Goal: Information Seeking & Learning: Learn about a topic

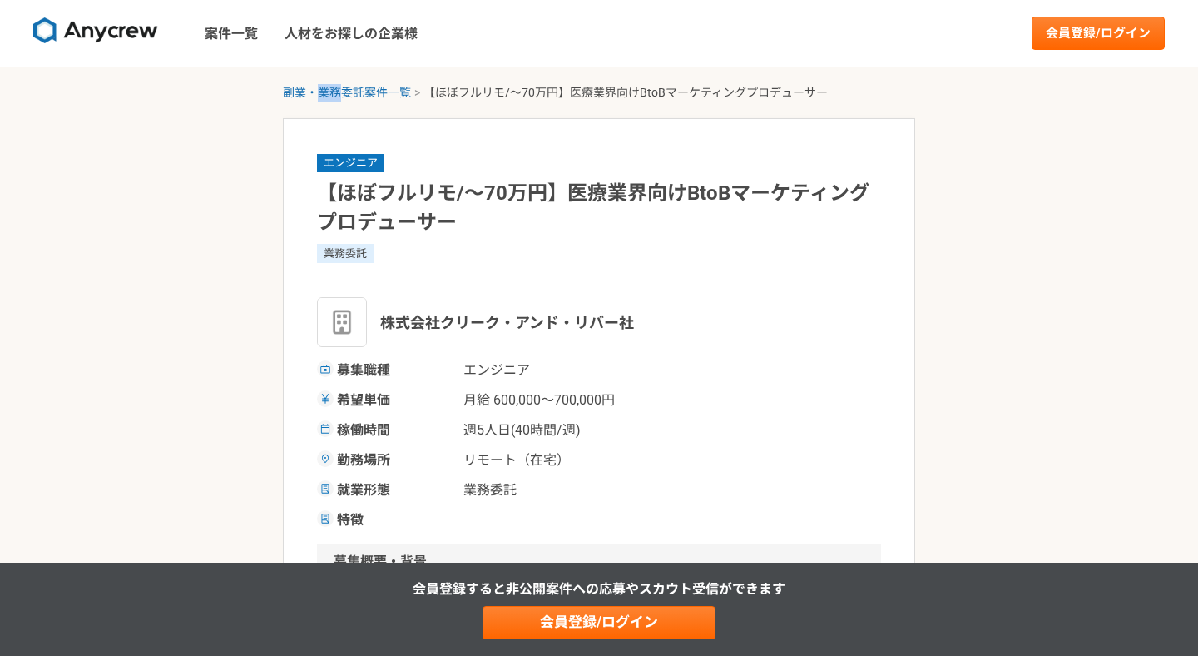
click at [344, 95] on link "副業・業務委託案件一覧" at bounding box center [347, 92] width 128 height 13
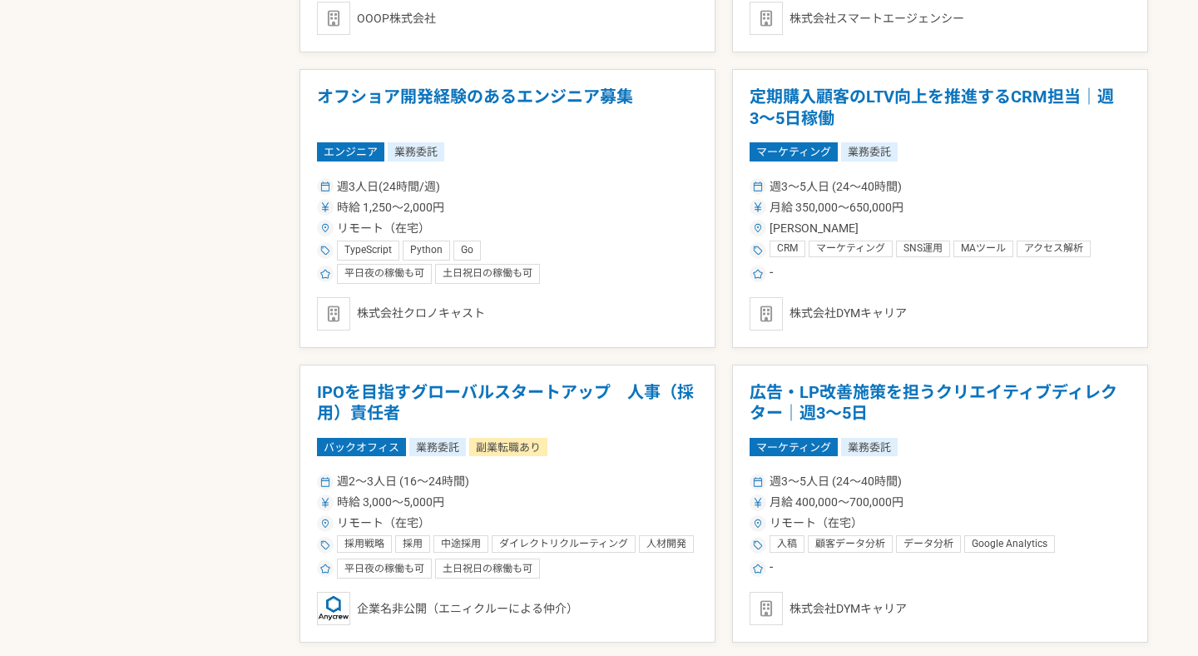
scroll to position [1613, 0]
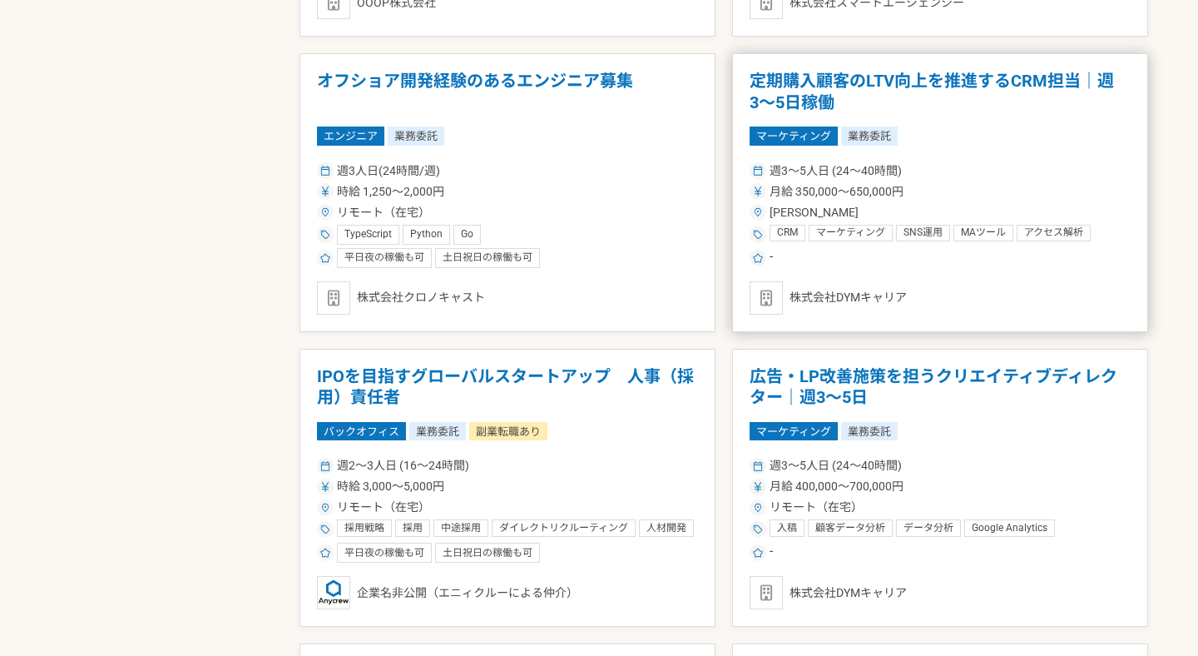
click at [796, 86] on h1 "定期購入顧客のLTV向上を推進するCRM担当｜週3〜5日稼働" at bounding box center [940, 92] width 381 height 42
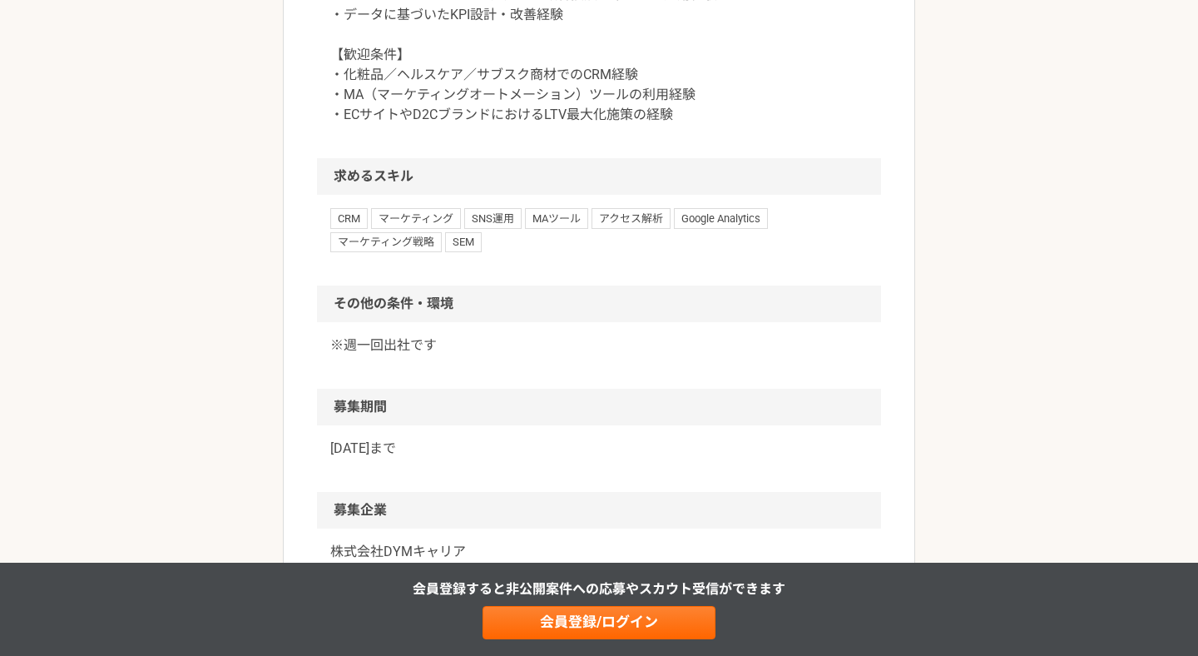
scroll to position [950, 0]
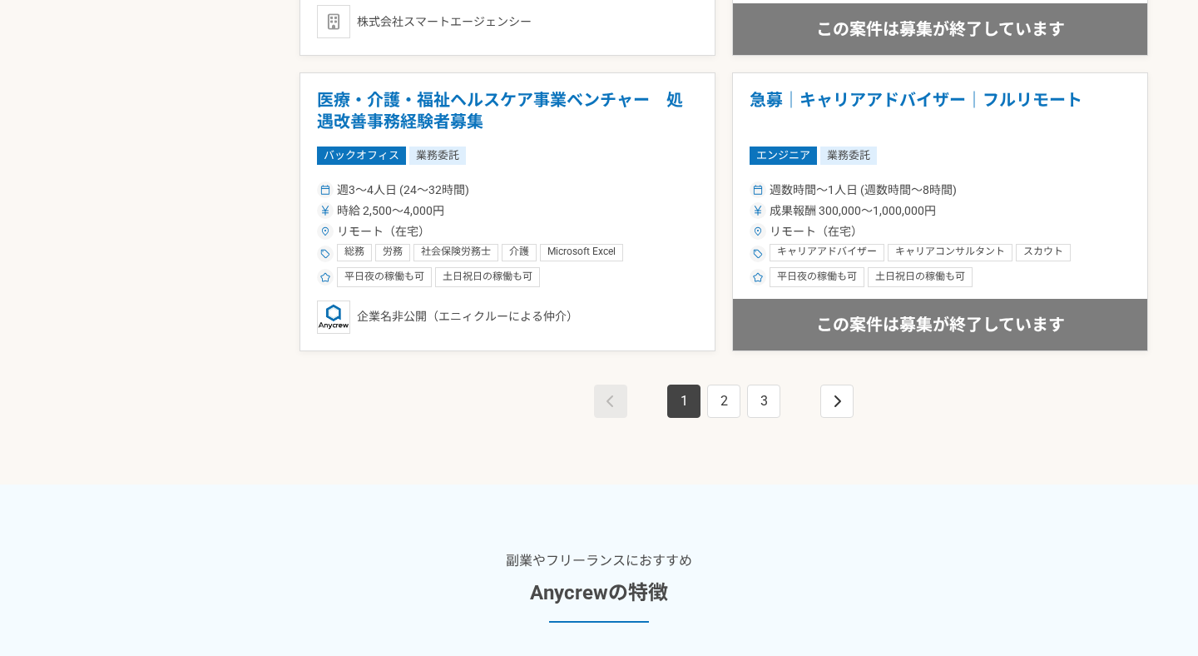
scroll to position [3052, 0]
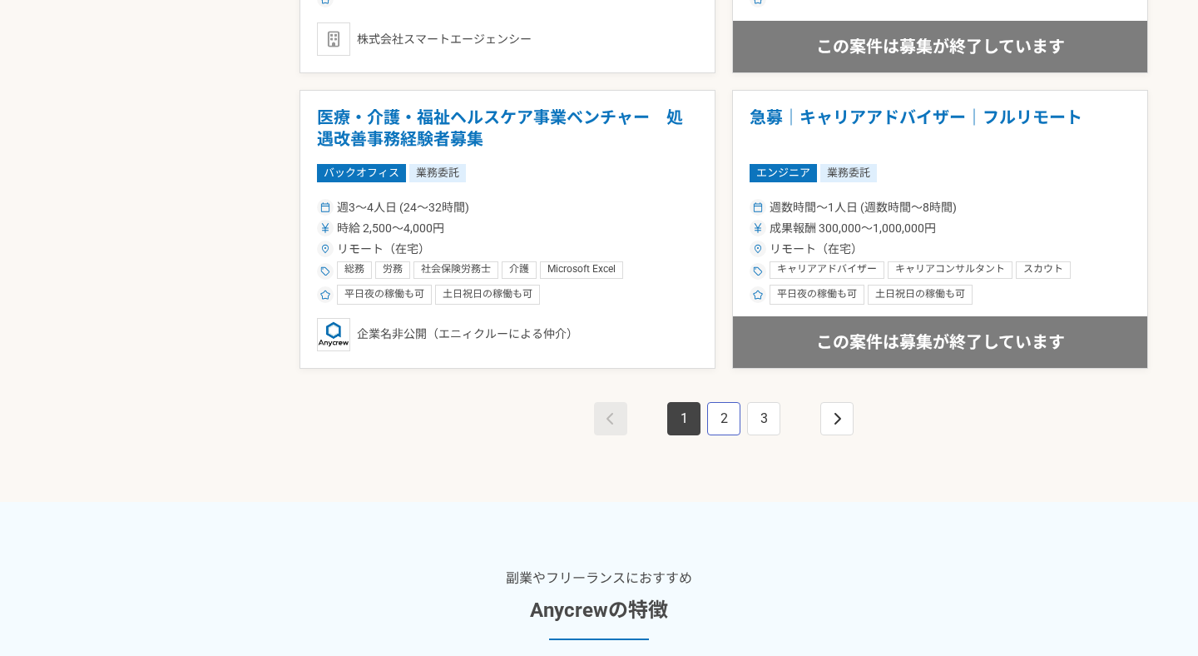
click at [731, 409] on link "2" at bounding box center [723, 418] width 33 height 33
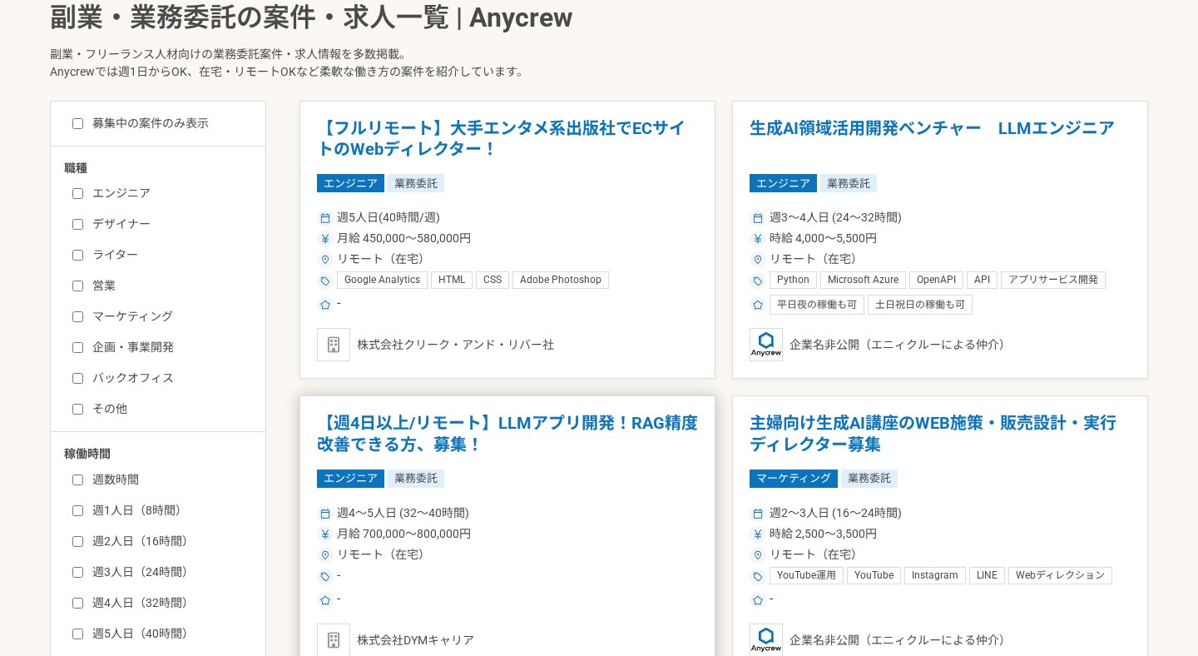
scroll to position [351, 0]
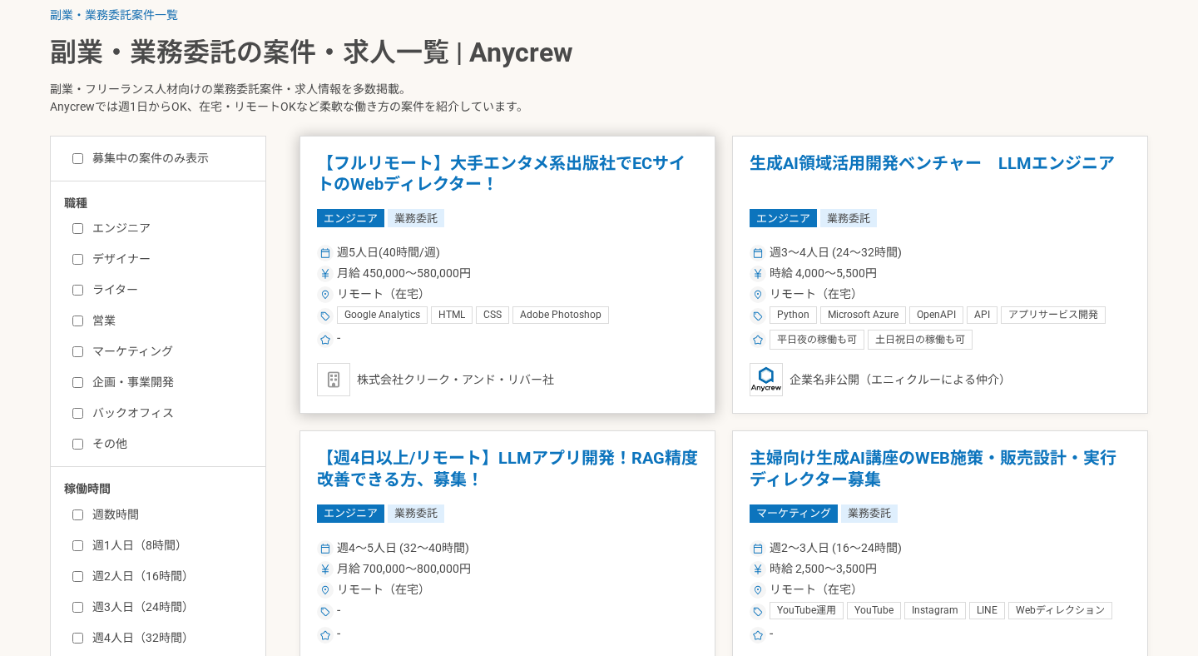
click at [466, 230] on article "【フルリモート】大手エンタメ系出版社でECサイトのWebディレクター！ エンジニア 業務委託 週5人日(40時間/週) 月給 450,000〜580,000円…" at bounding box center [508, 275] width 416 height 279
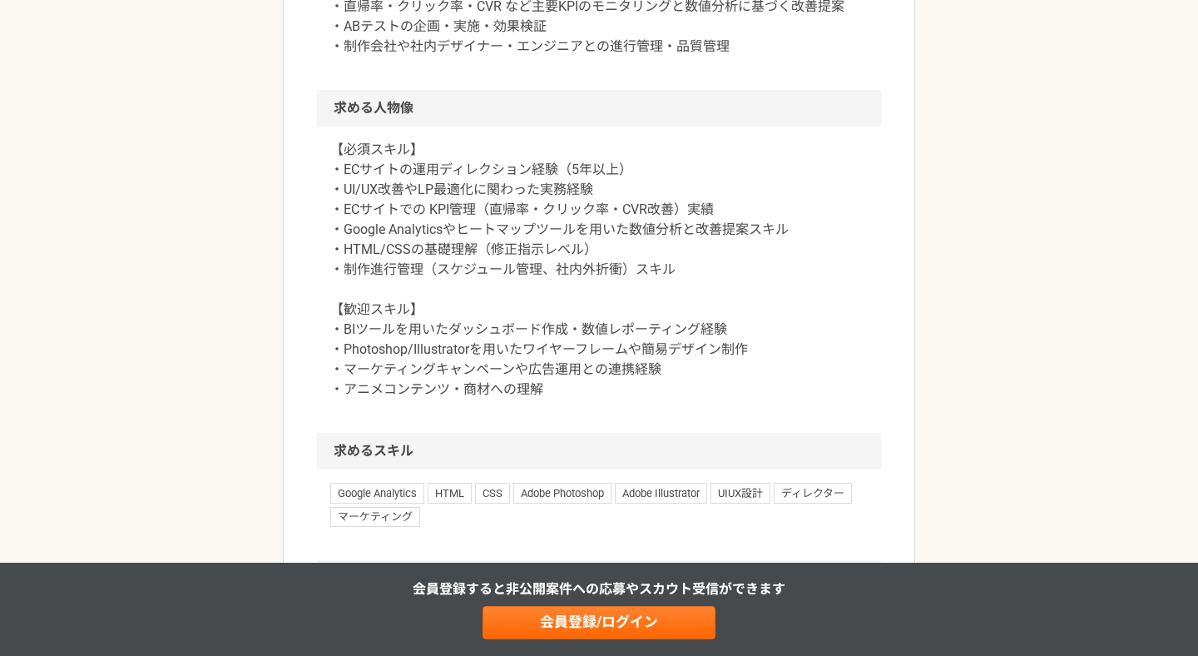
scroll to position [984, 0]
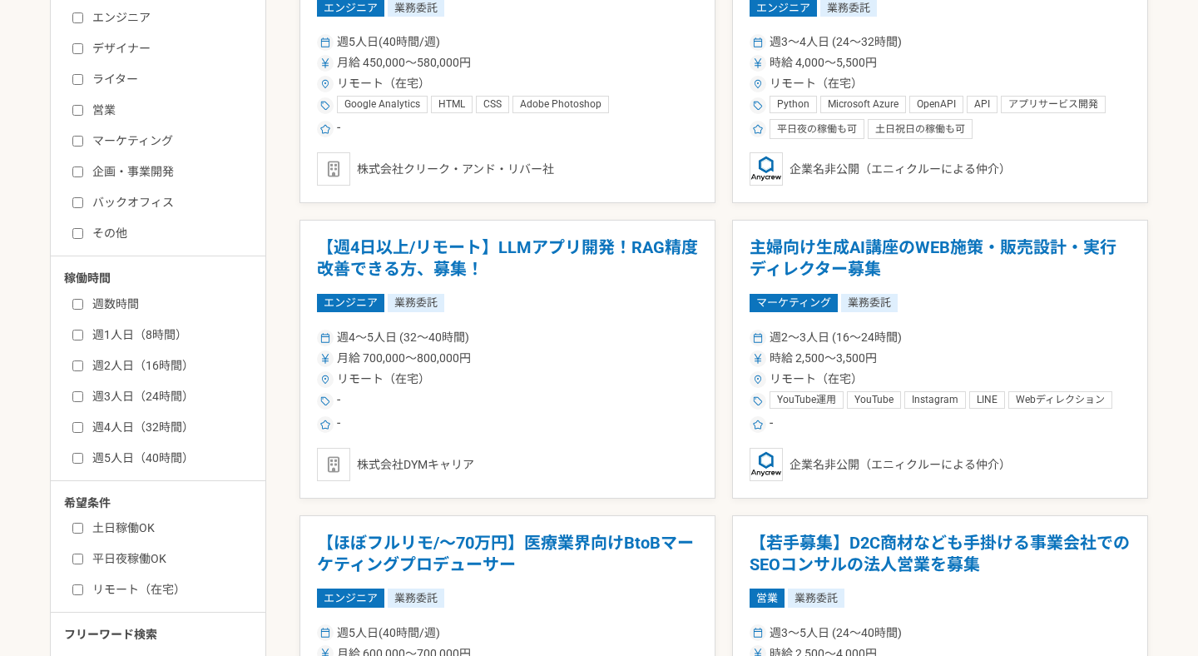
scroll to position [878, 0]
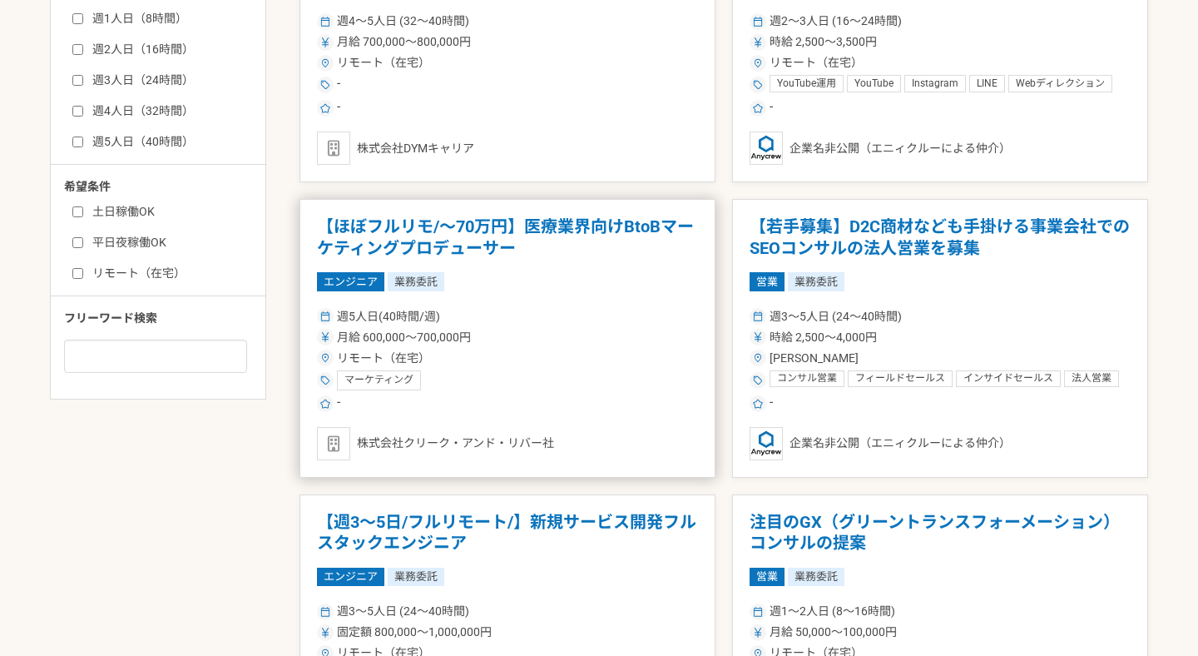
click at [556, 318] on div "週5人日(40時間/週)" at bounding box center [507, 316] width 381 height 17
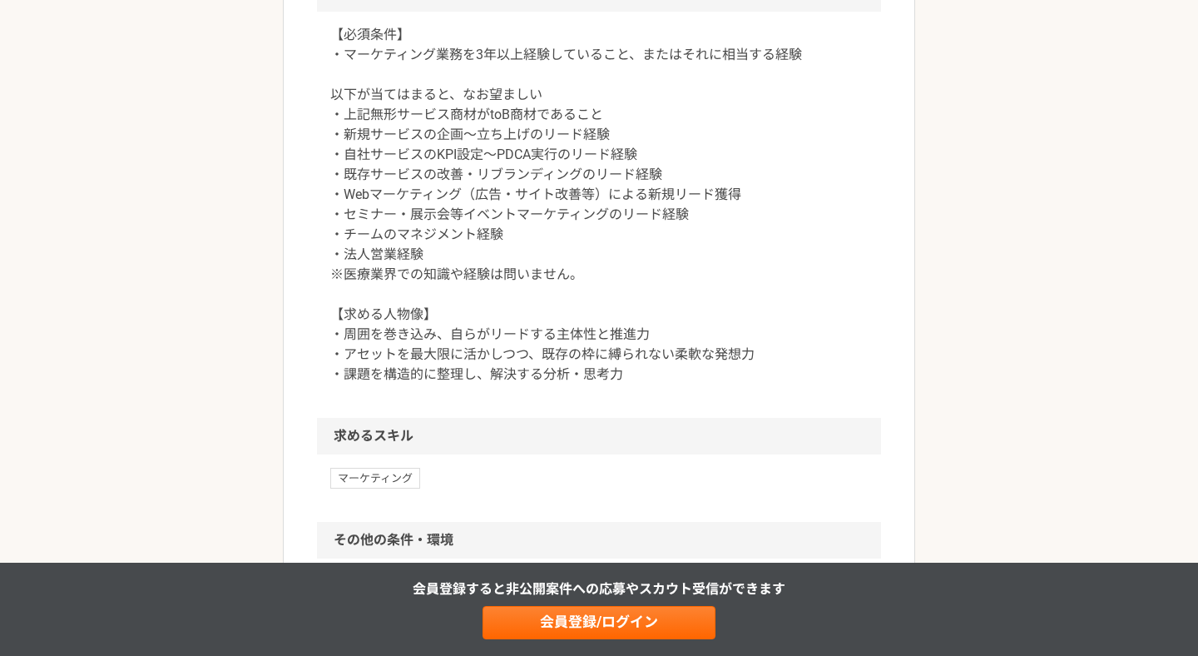
scroll to position [1361, 0]
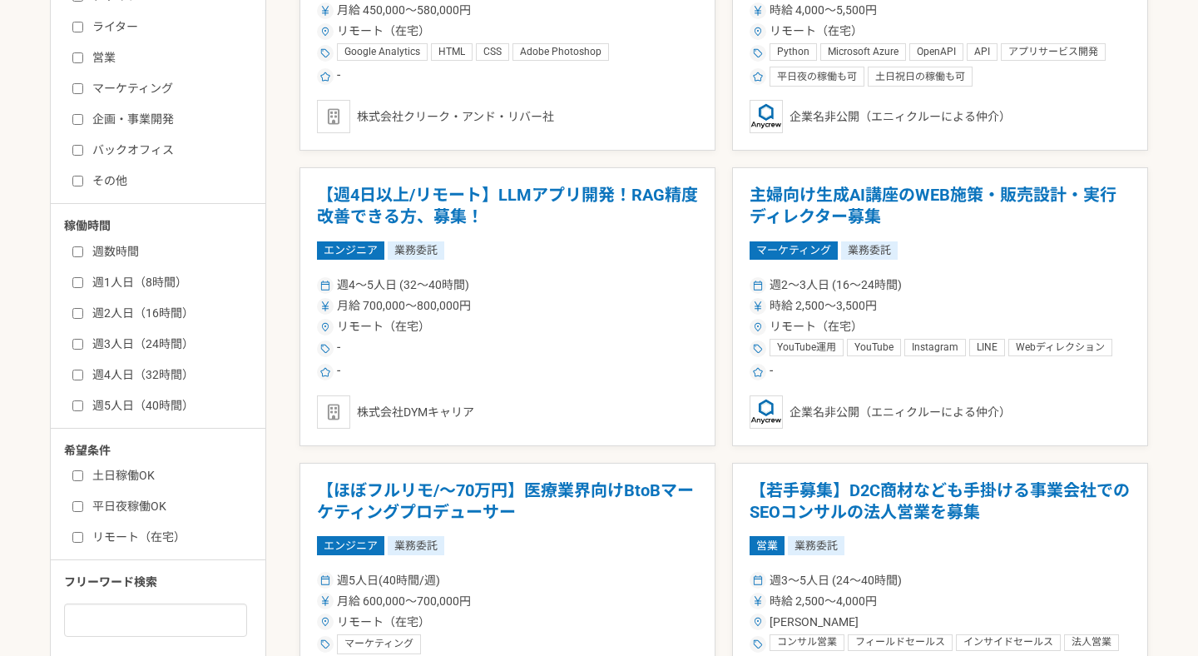
scroll to position [823, 0]
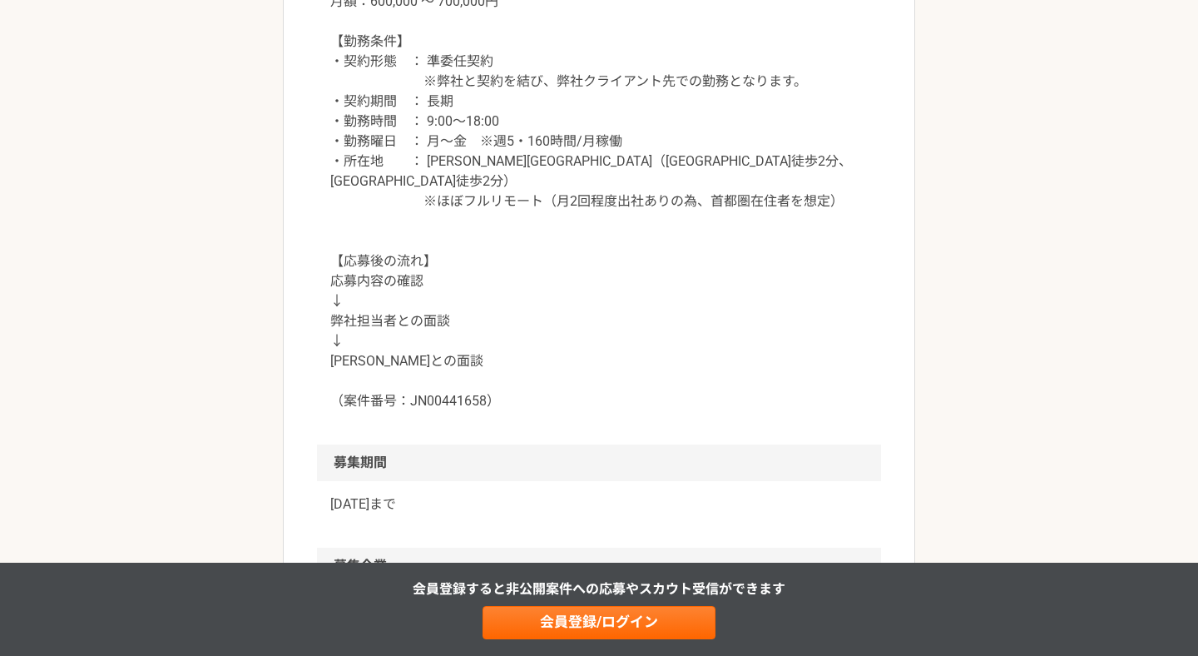
scroll to position [1793, 0]
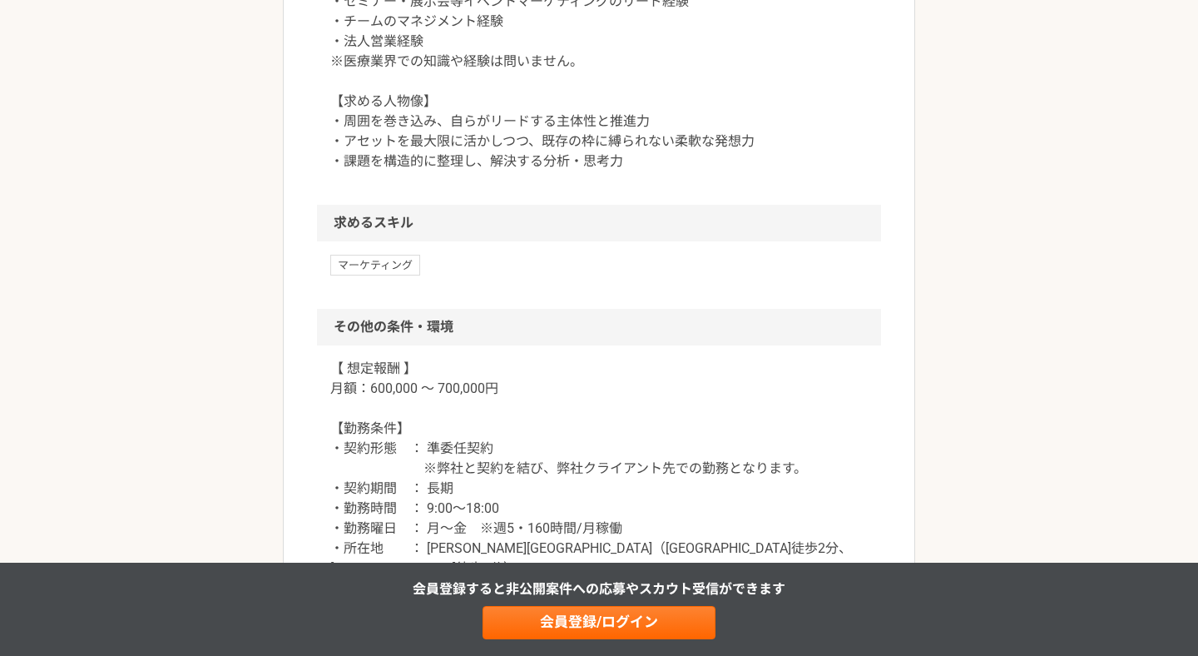
scroll to position [1519, 0]
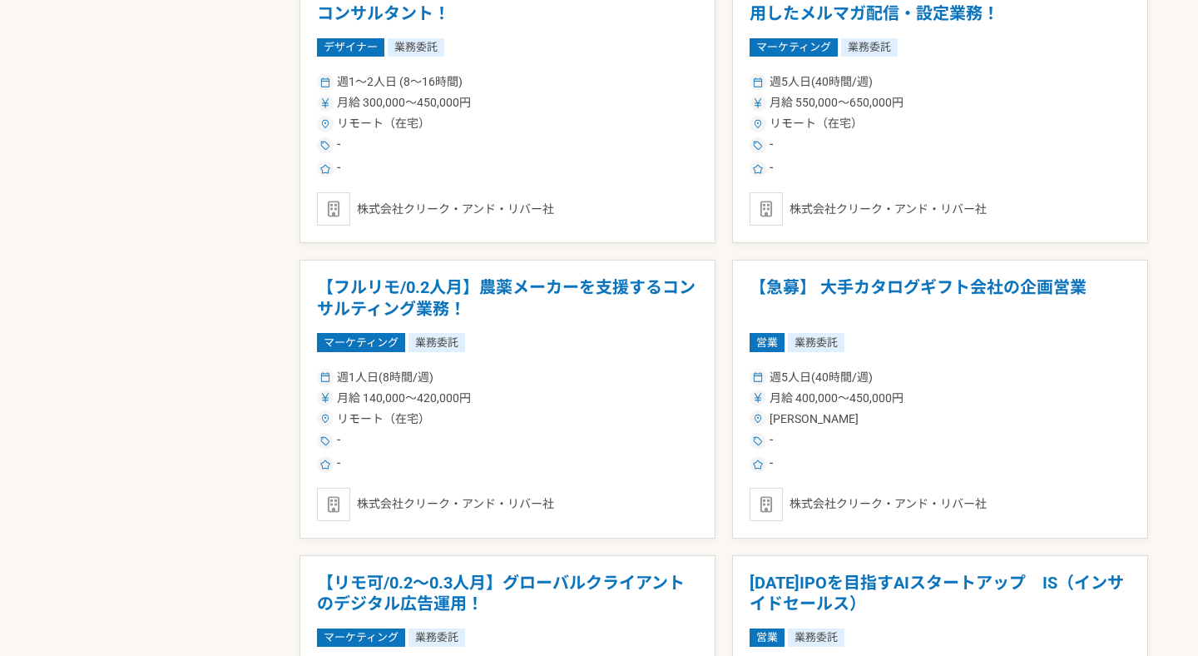
scroll to position [2279, 0]
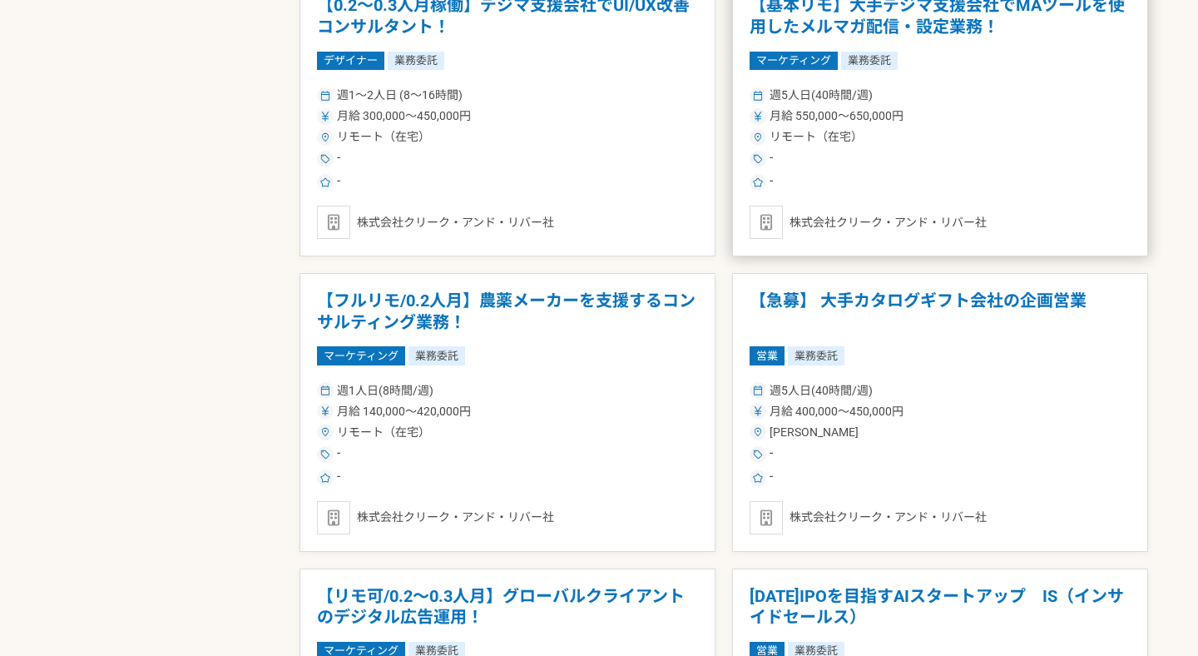
click at [1052, 171] on div "週5人日(40時間/週) 月給 550,000〜650,000円 リモート（在宅） - -" at bounding box center [940, 137] width 381 height 109
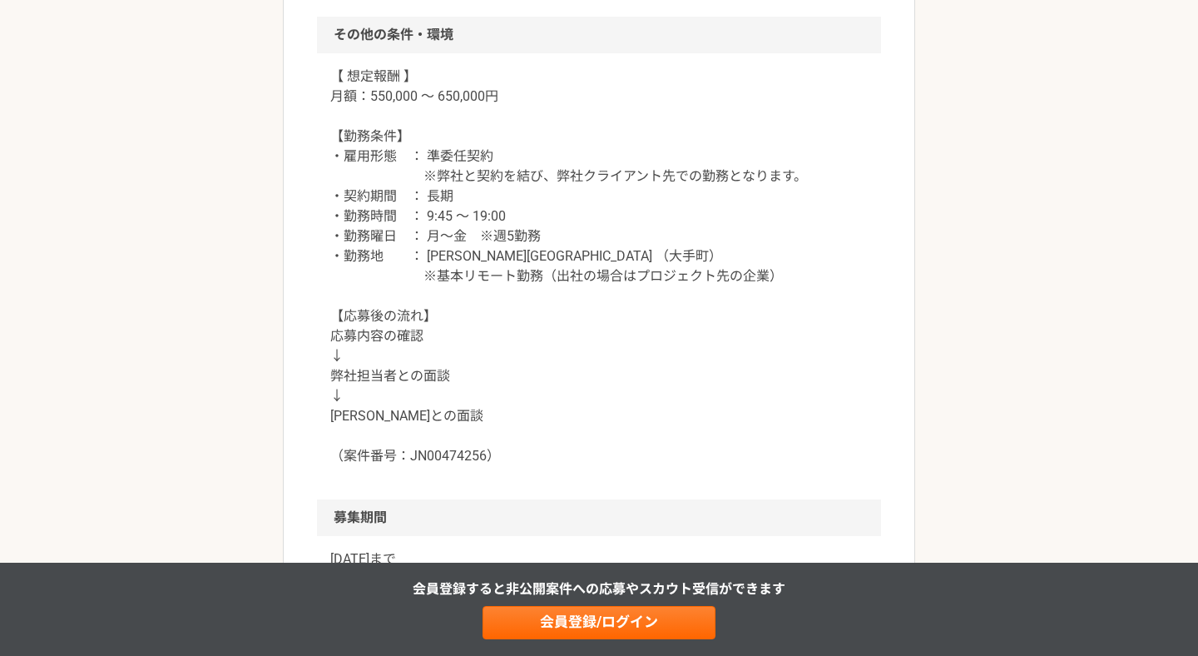
scroll to position [1382, 0]
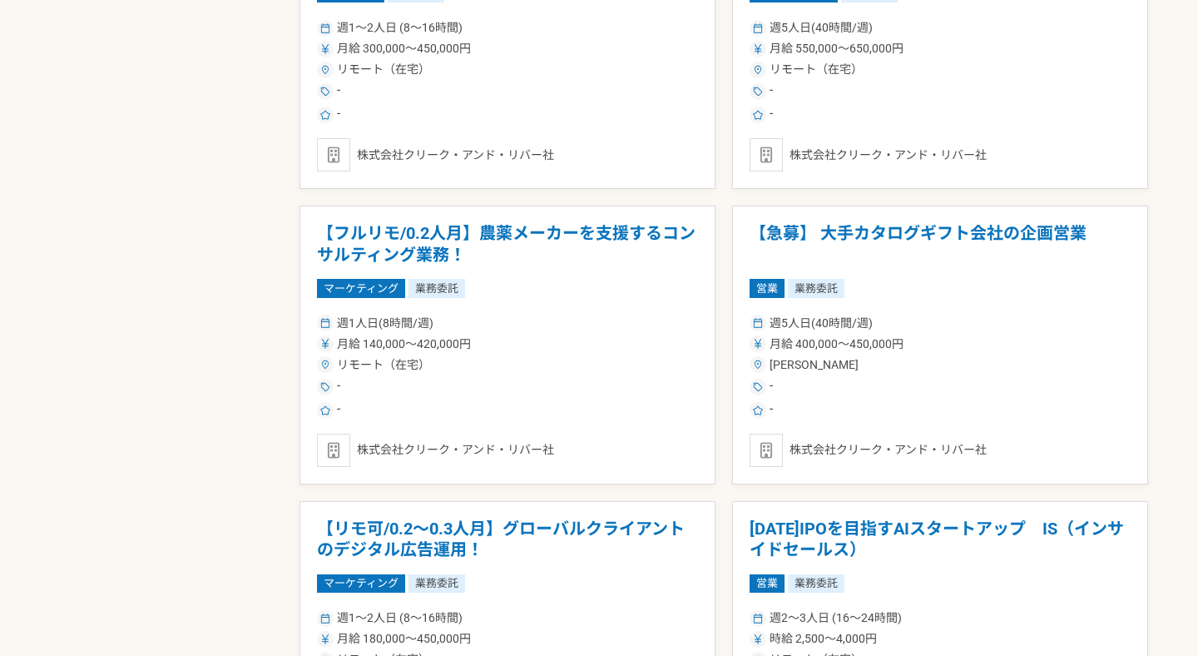
scroll to position [2345, 0]
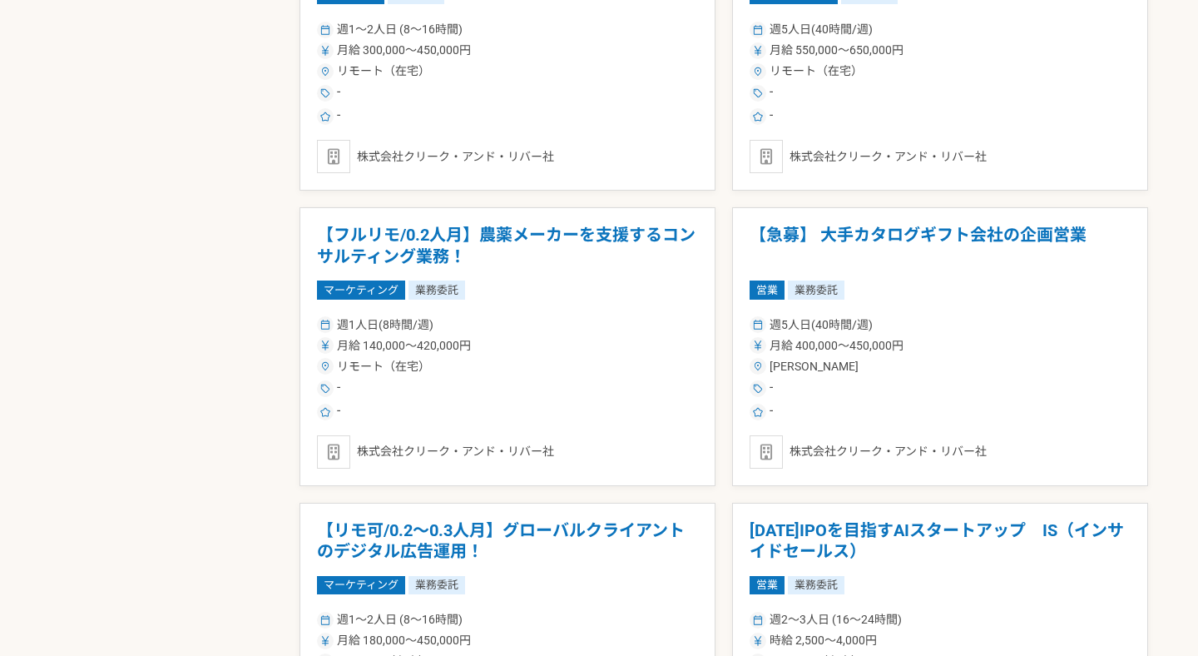
click at [929, 377] on div "週5人日(40時間/週) 月給 400,000〜450,000円 東京都 - -" at bounding box center [940, 367] width 381 height 109
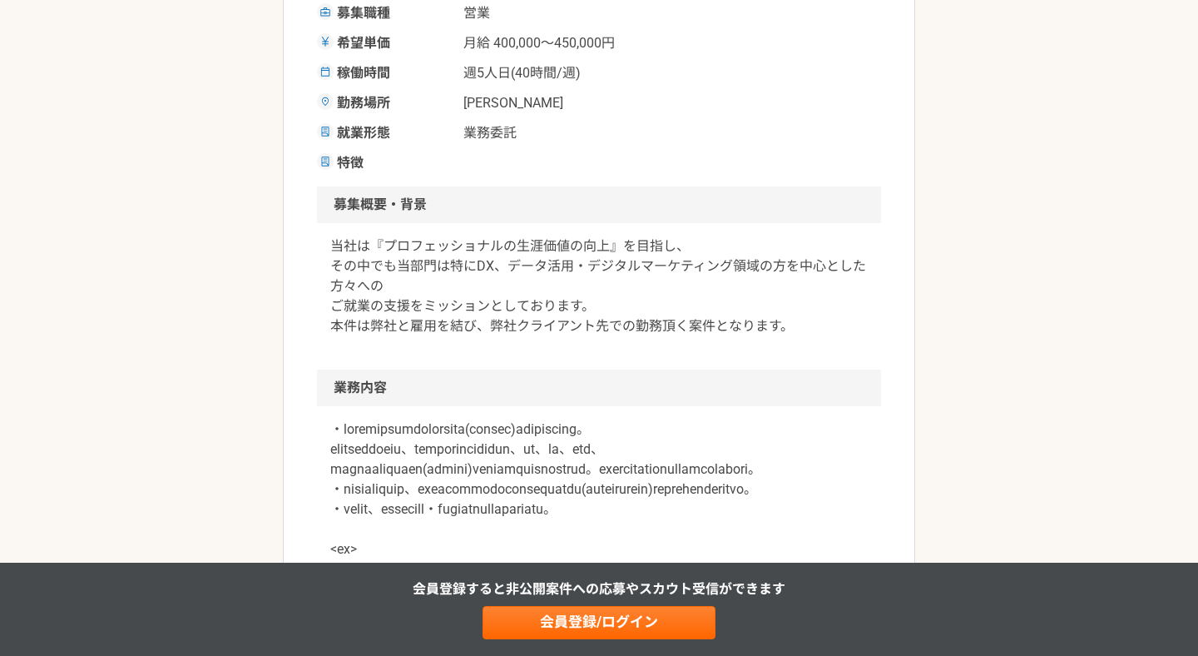
scroll to position [377, 0]
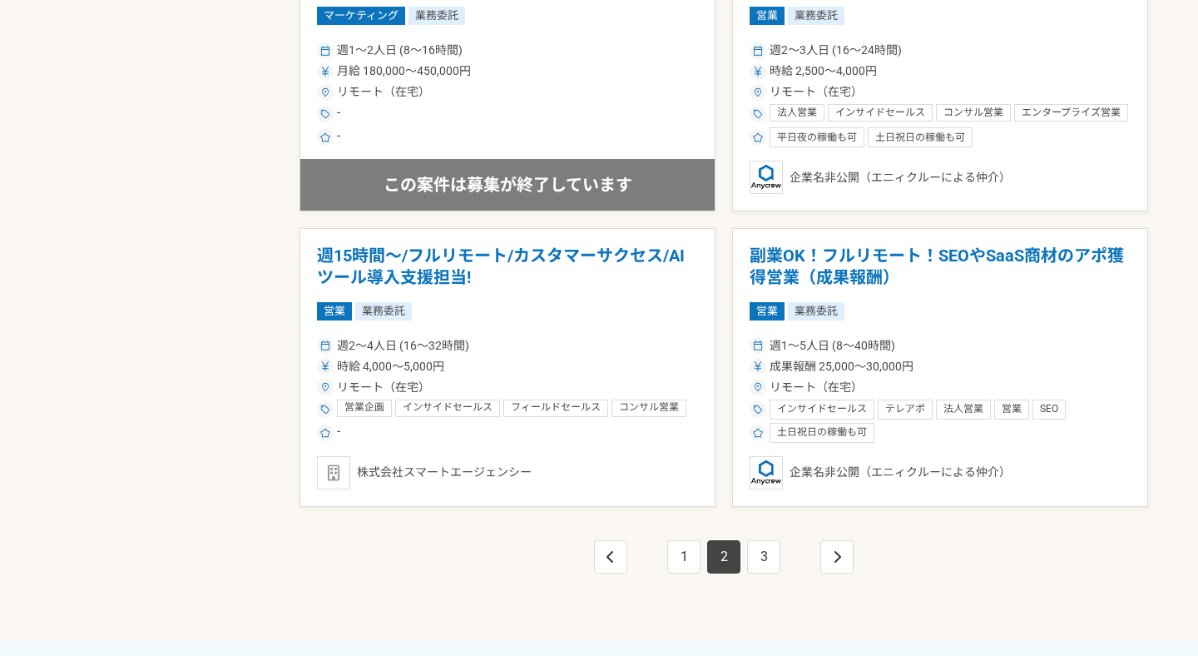
scroll to position [3073, 0]
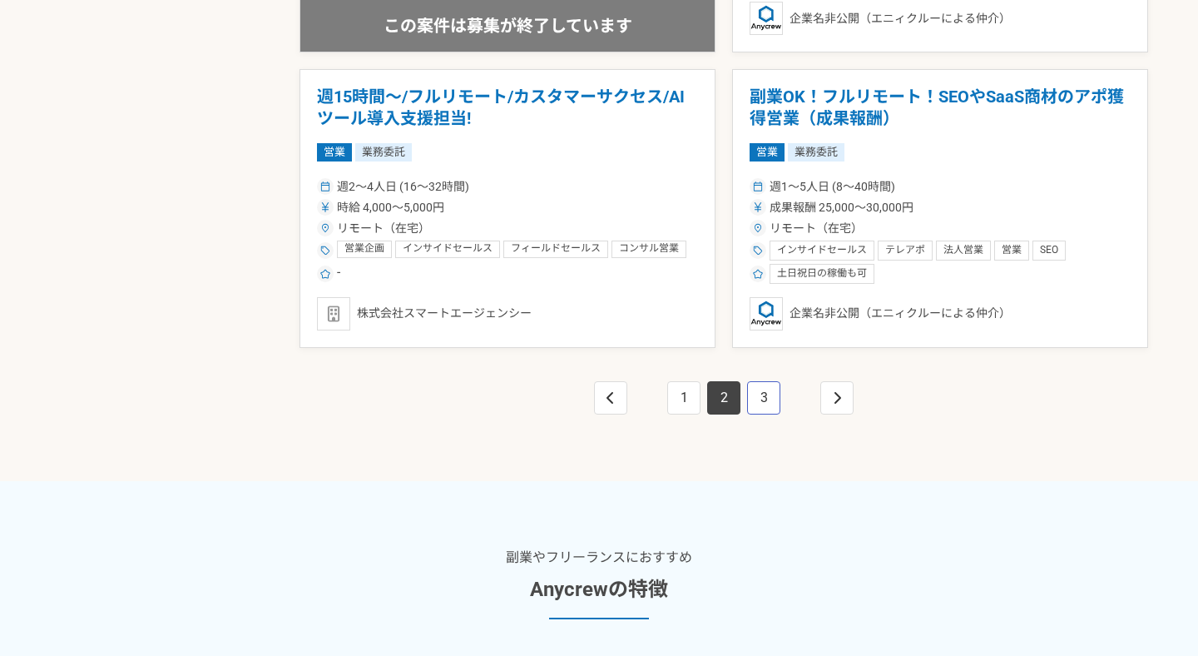
click at [762, 406] on link "3" at bounding box center [763, 397] width 33 height 33
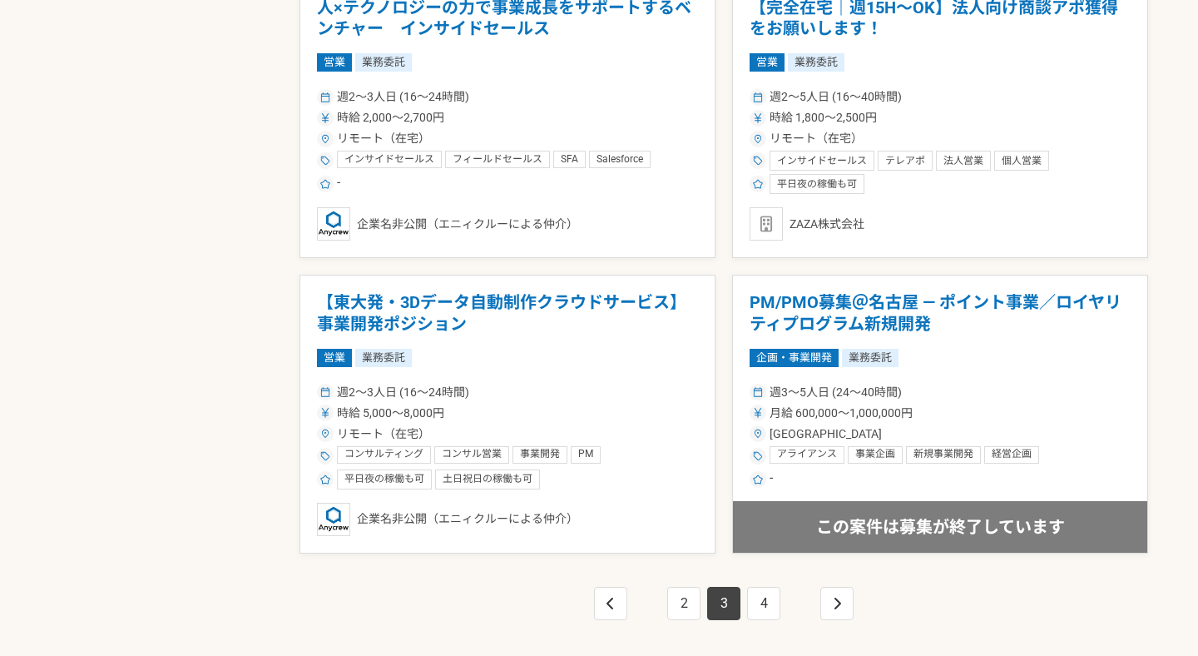
scroll to position [2869, 0]
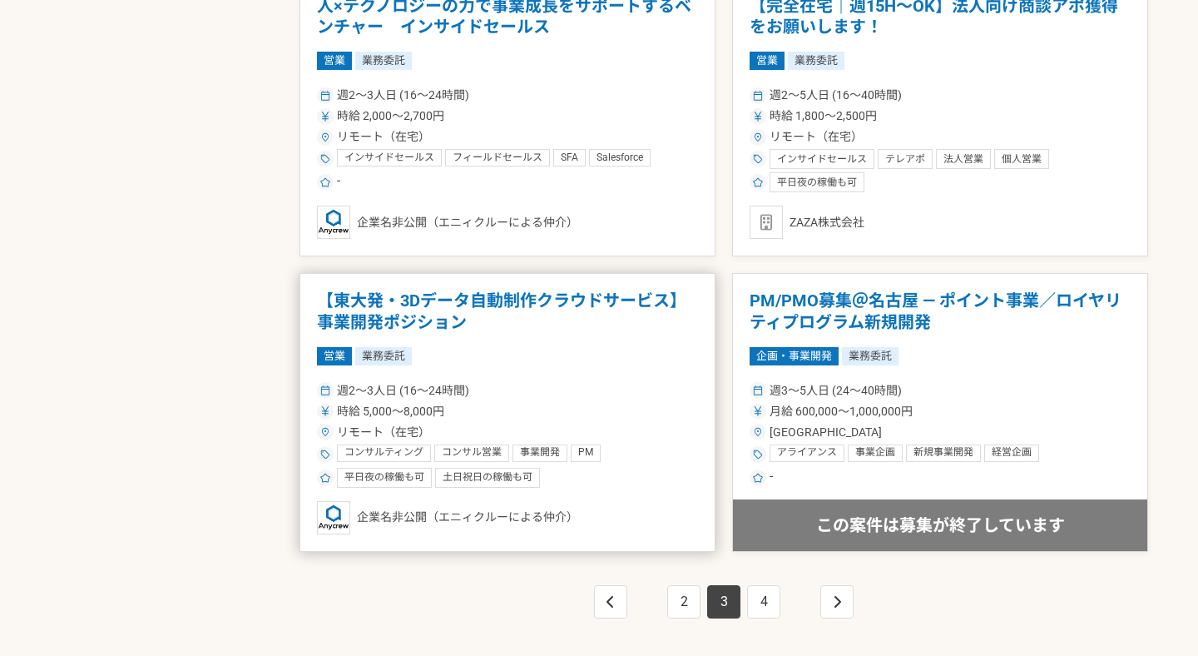
click at [636, 359] on div "営業 業務委託" at bounding box center [507, 356] width 381 height 18
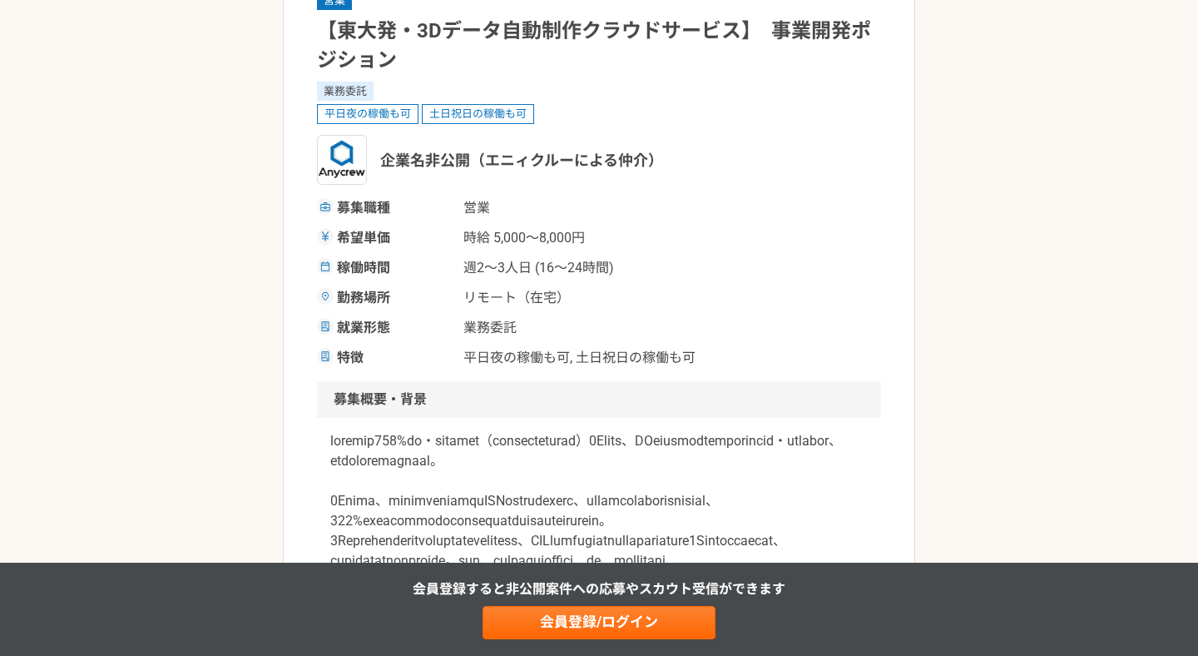
scroll to position [99, 0]
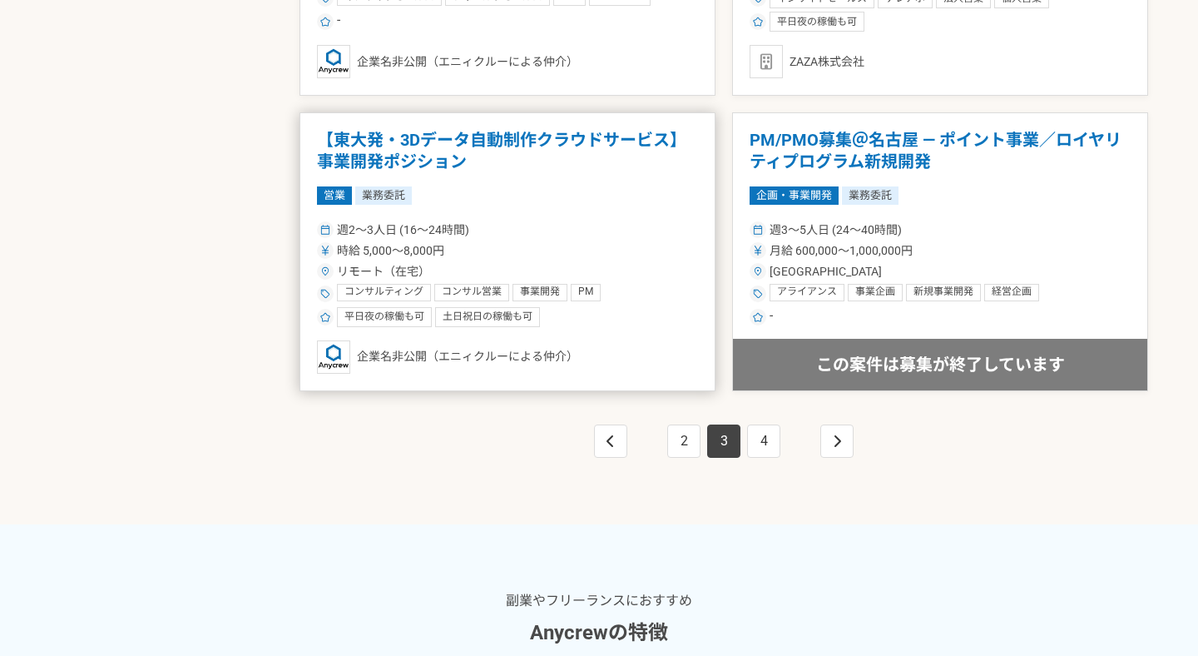
scroll to position [3018, 0]
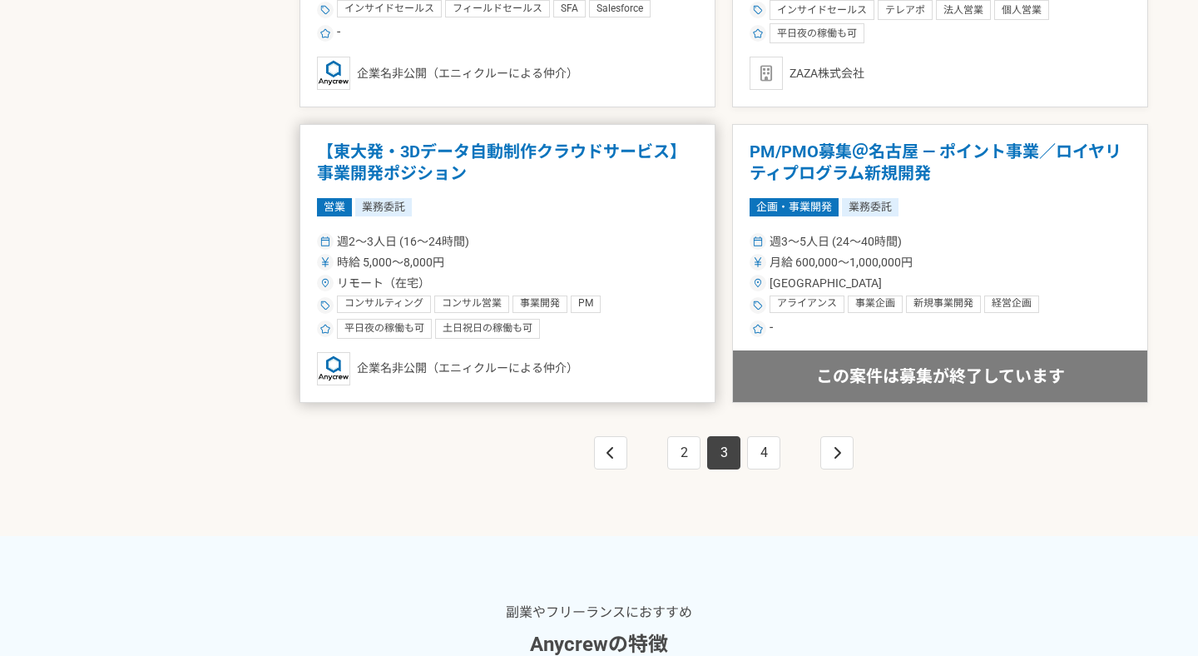
click at [557, 234] on div "週2〜3人日 (16〜24時間)" at bounding box center [507, 241] width 381 height 17
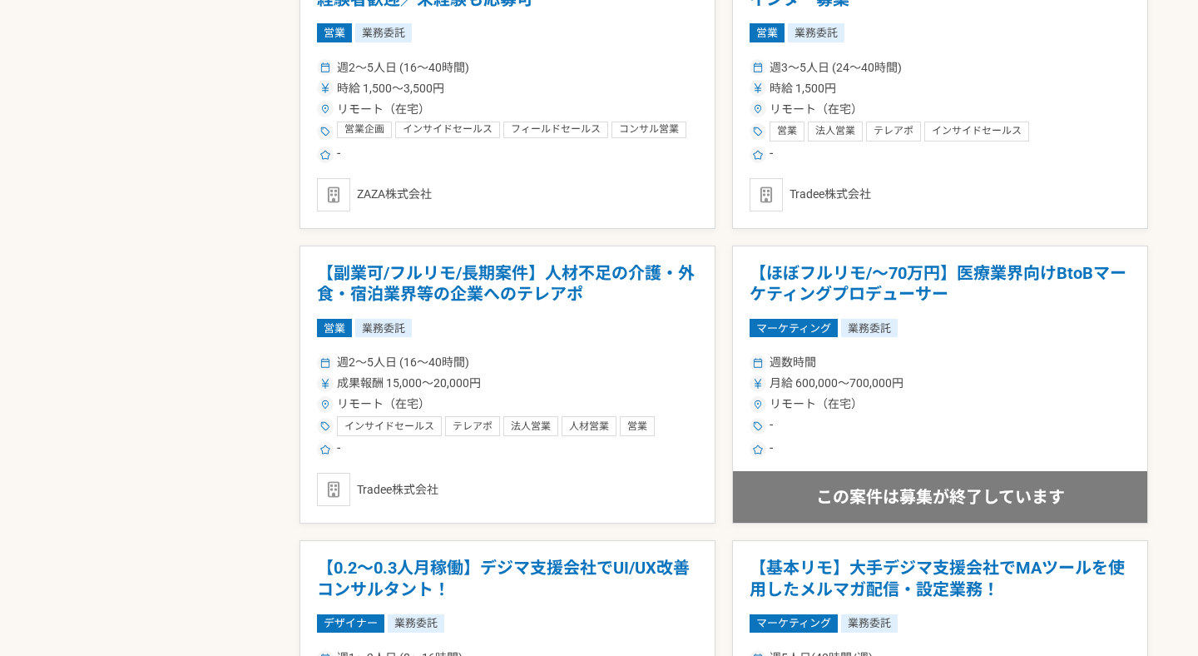
scroll to position [1652, 0]
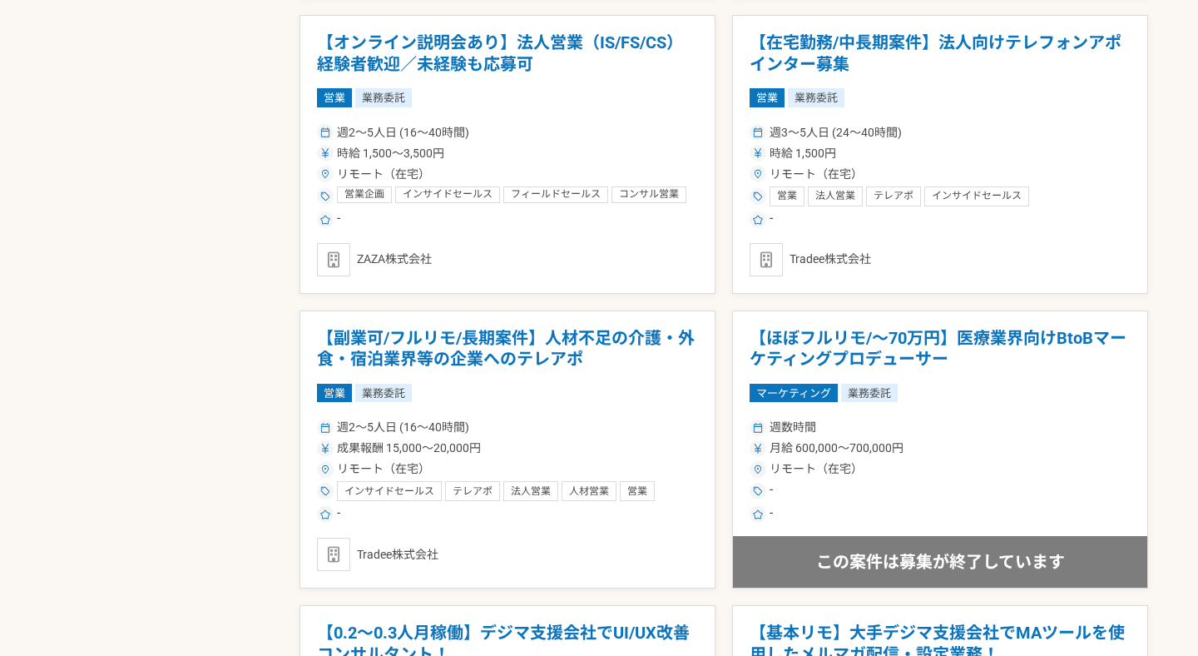
click at [136, 330] on div "募集中の案件のみ表示 職種 エンジニア デザイナー ライター 営業 マーケティング 企画・事業開発 バックオフィス その他 稼働時間 週数時間 週1人日（8時…" at bounding box center [599, 368] width 1098 height 3067
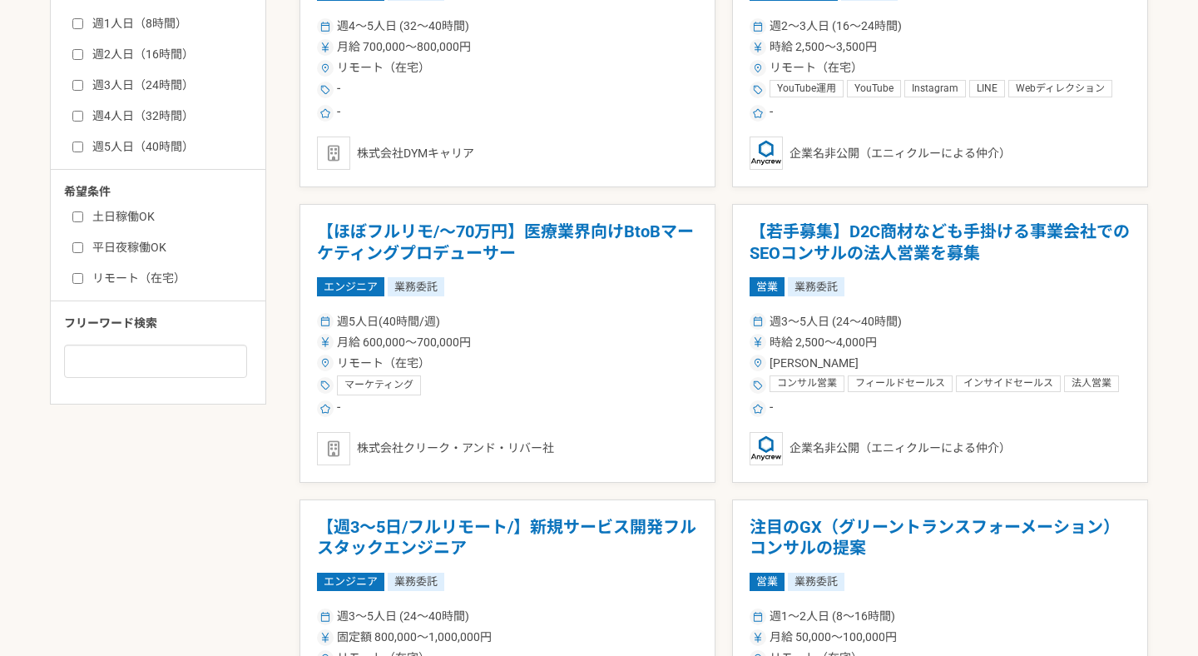
scroll to position [723, 0]
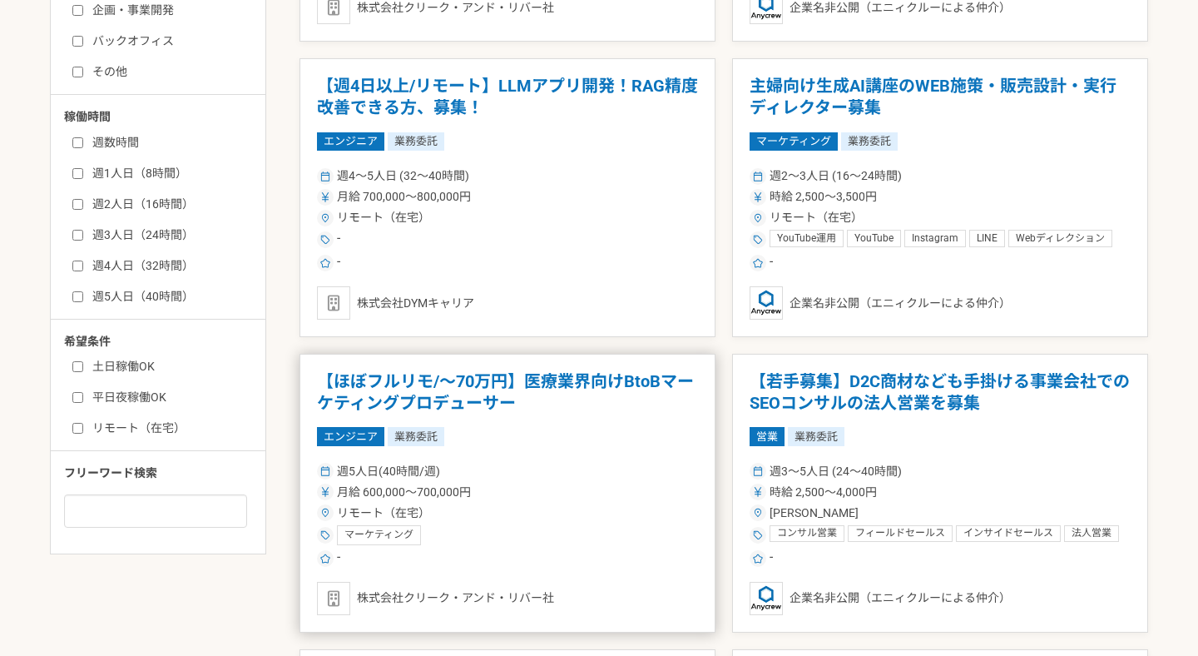
click at [509, 450] on article "【ほぼフルリモ/～70万円】医療業界向けBtoBマーケティングプロデューサー エンジニア 業務委託 週5人日(40時間/週) 月給 600,000〜700,0…" at bounding box center [508, 493] width 416 height 279
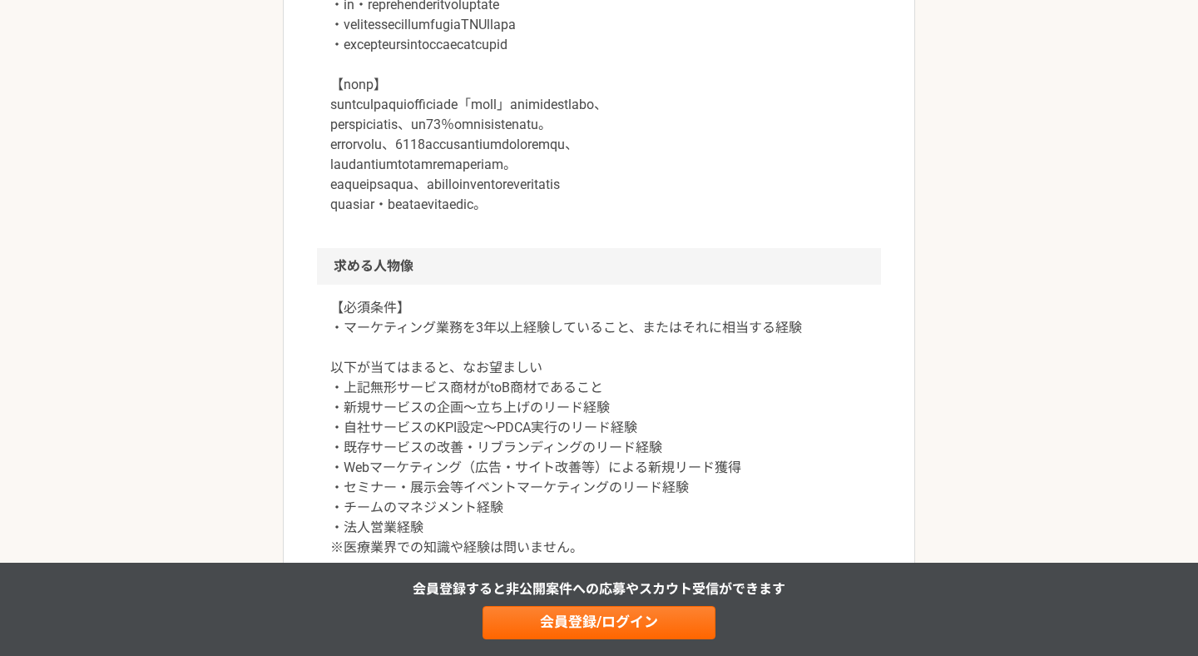
scroll to position [1261, 0]
